Goal: Information Seeking & Learning: Find specific fact

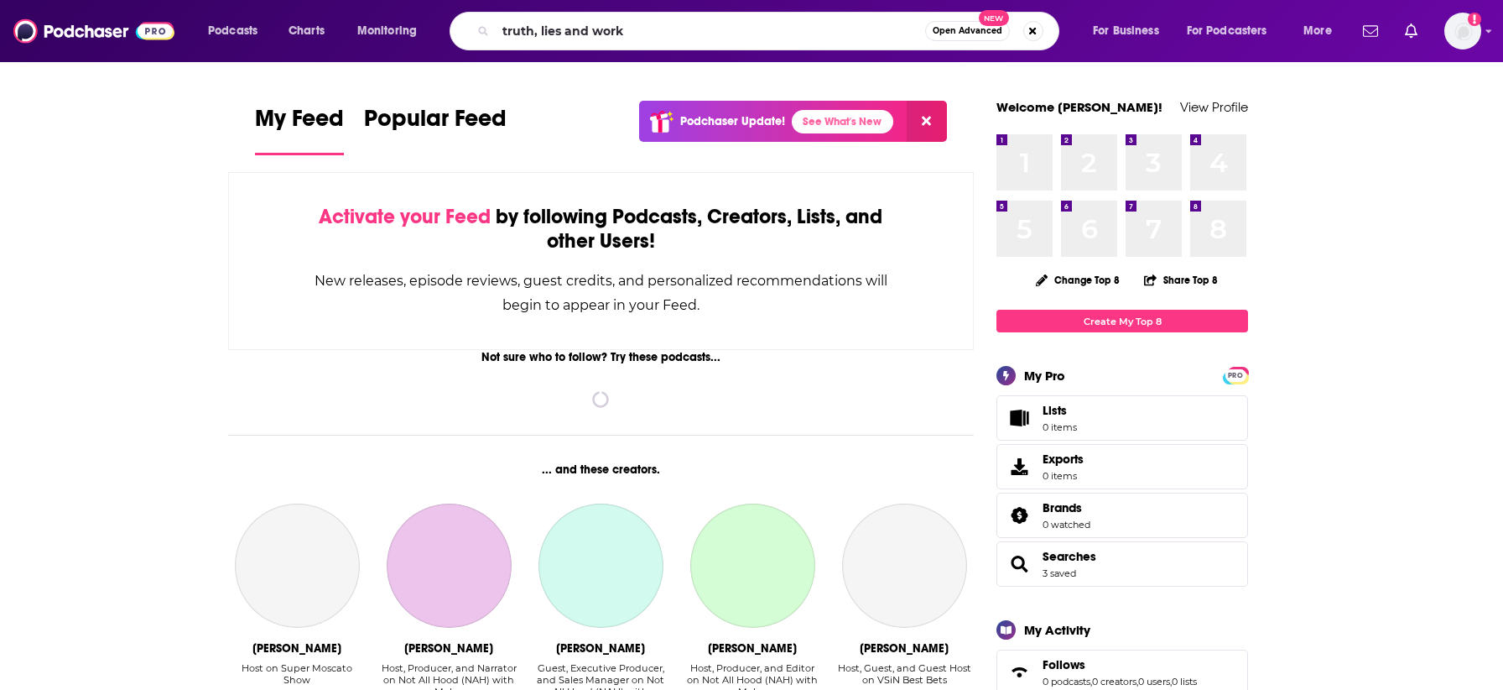
type input "truth, lies and work"
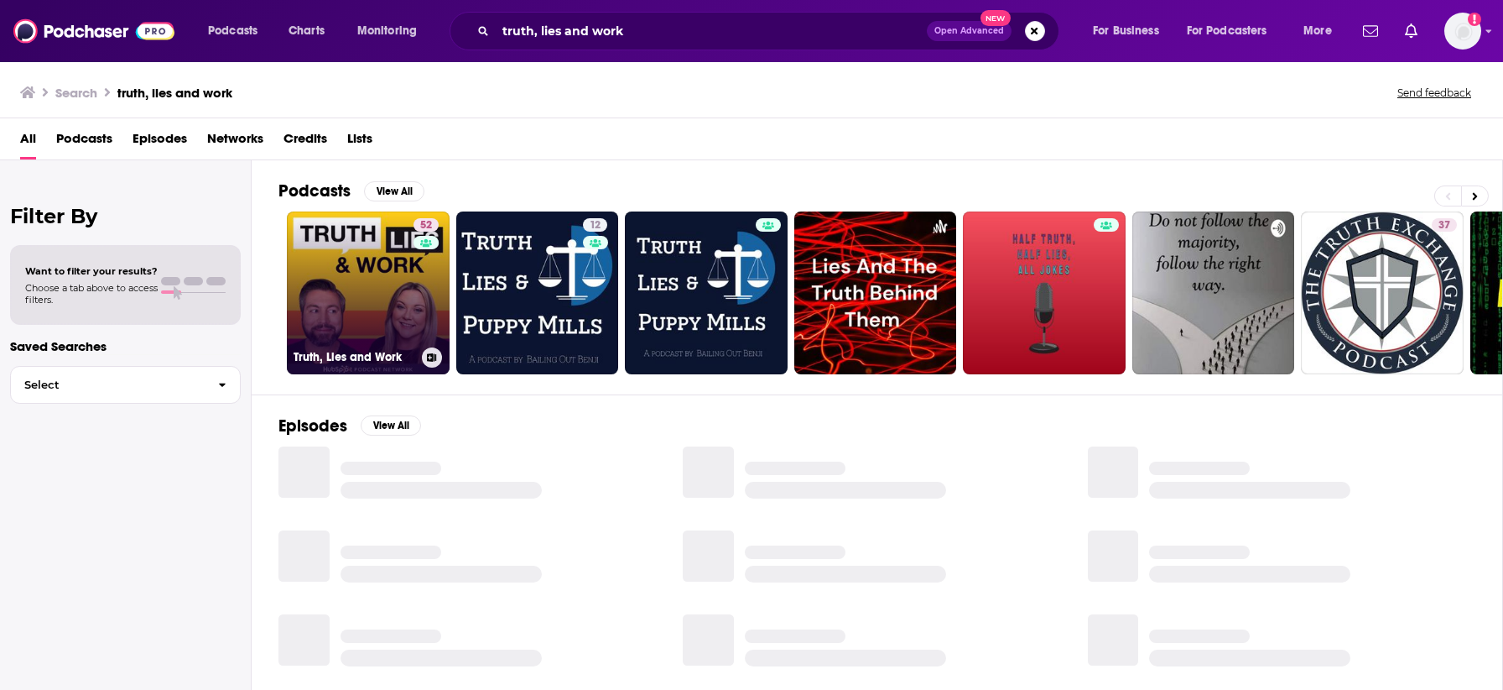
click at [375, 300] on link "52 Truth, Lies and Work" at bounding box center [368, 292] width 163 height 163
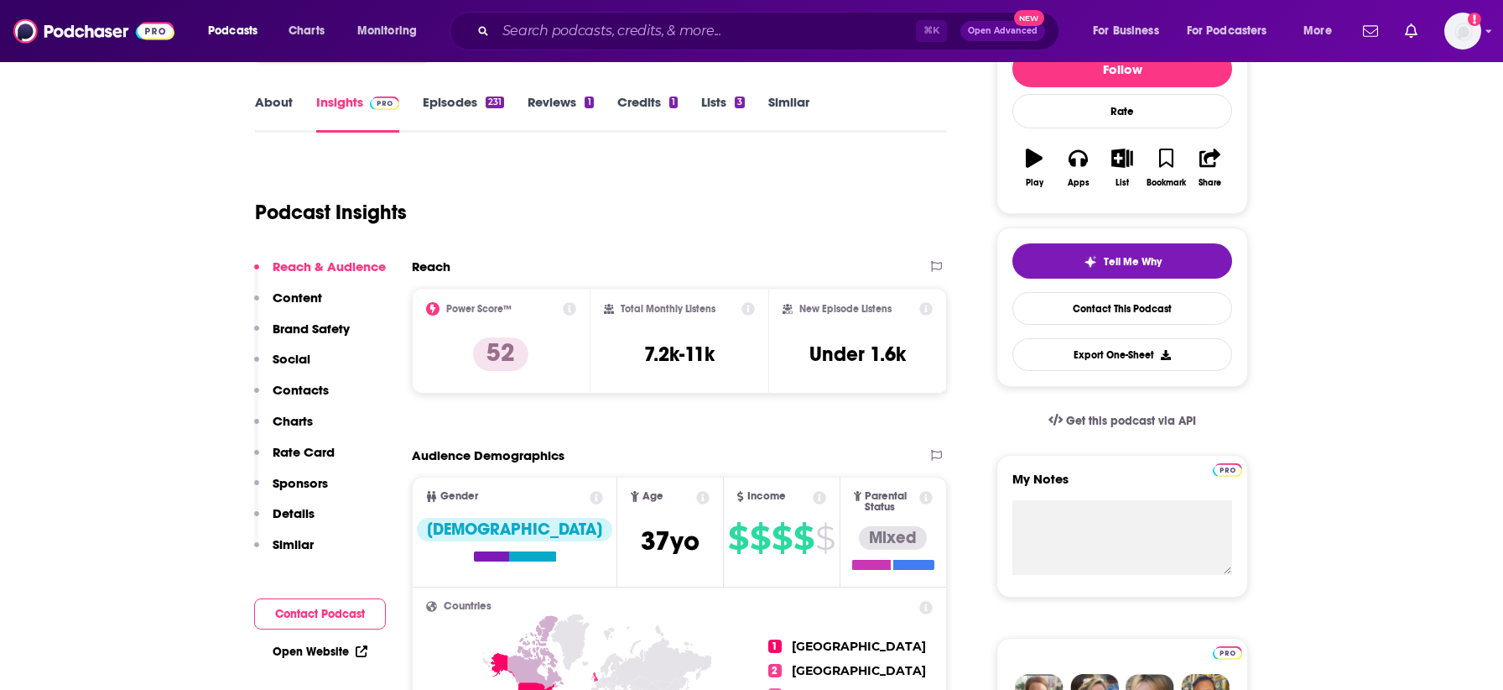
scroll to position [232, 0]
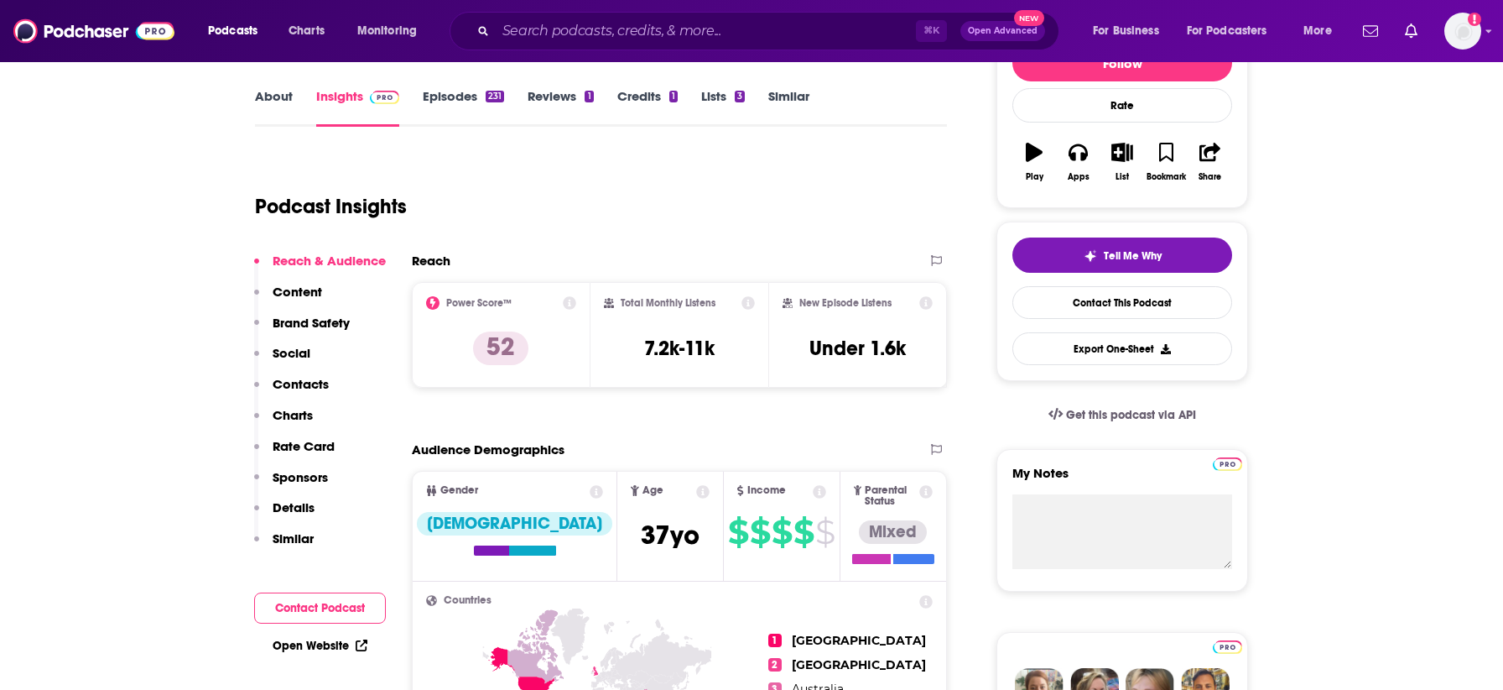
drag, startPoint x: 629, startPoint y: 338, endPoint x: 753, endPoint y: 341, distance: 124.2
click at [753, 341] on div "Total Monthly Listens 7.2k-11k" at bounding box center [680, 334] width 152 height 77
drag, startPoint x: 635, startPoint y: 351, endPoint x: 722, endPoint y: 350, distance: 87.3
click at [722, 350] on div "Total Monthly Listens 7.2k-11k" at bounding box center [680, 334] width 152 height 77
copy h3 "7.2k-11k"
